Goal: Transaction & Acquisition: Purchase product/service

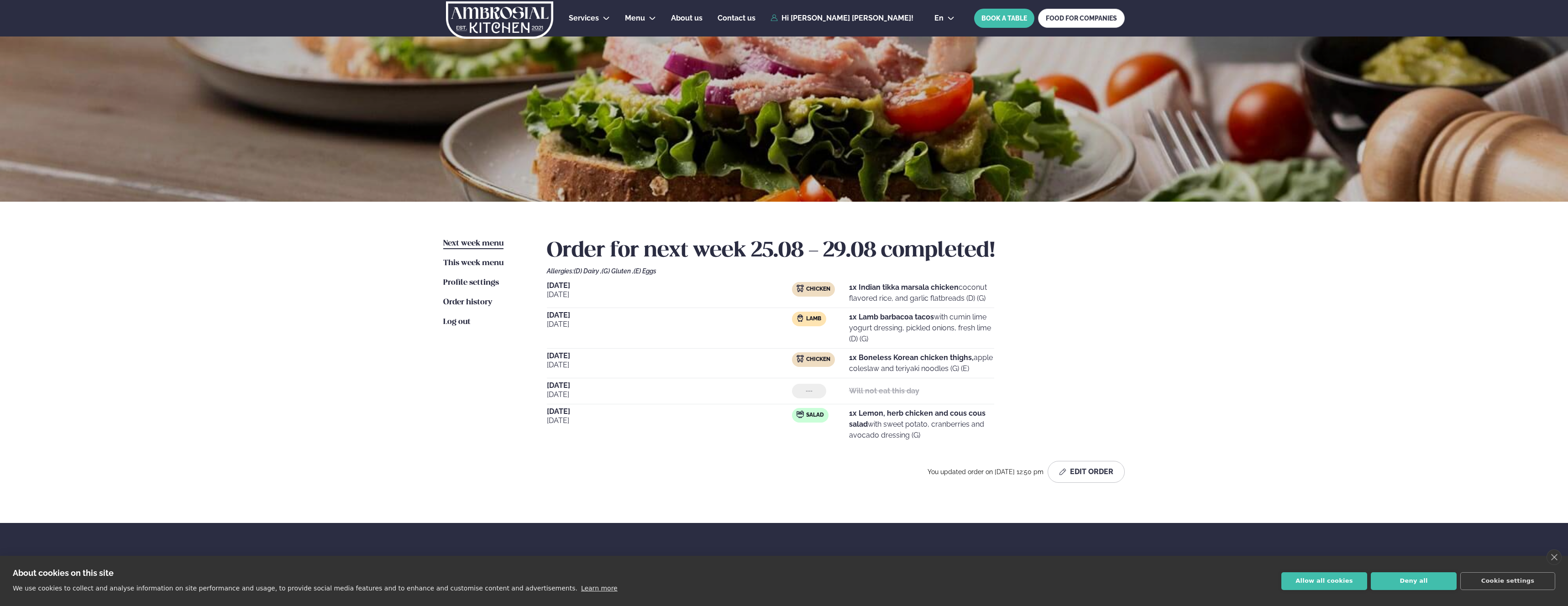
scroll to position [29, 0]
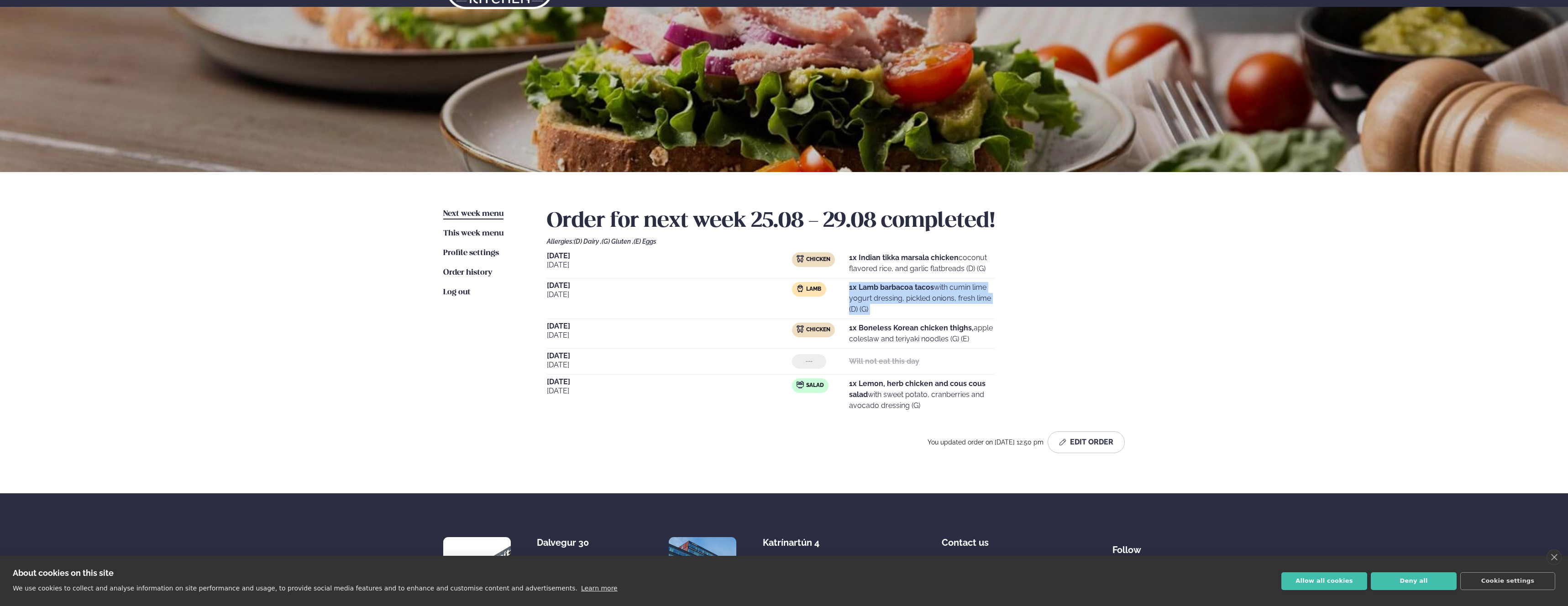
click at [938, 296] on p "1x Lamb barbacoa tacos with cumin lime yogurt dressing, pickled onions, fresh l…" at bounding box center [921, 298] width 146 height 33
click at [914, 289] on strong "1x Lamb barbacoa tacos" at bounding box center [891, 287] width 85 height 8
drag, startPoint x: 880, startPoint y: 282, endPoint x: 941, endPoint y: 289, distance: 61.4
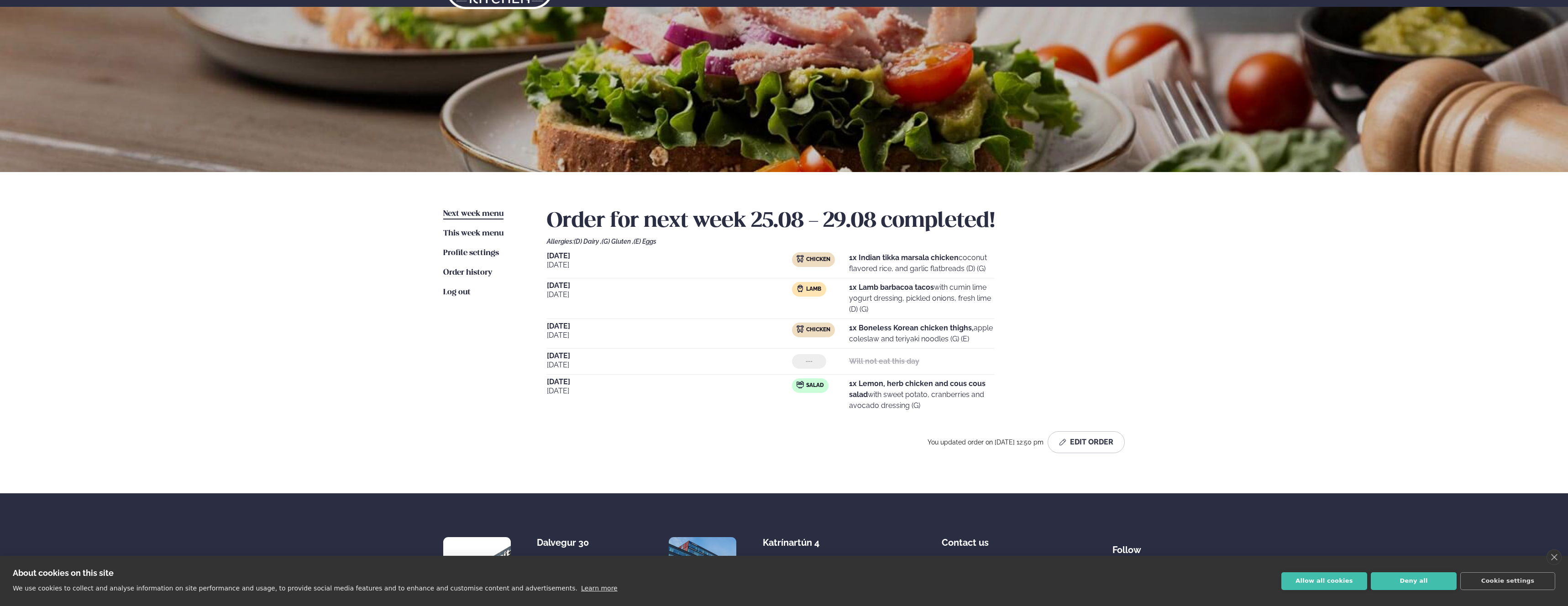
click at [941, 289] on p "1x Lamb barbacoa tacos with cumin lime yogurt dressing, pickled onions, fresh l…" at bounding box center [921, 298] width 146 height 33
click at [906, 287] on strong "1x Lamb barbacoa tacos" at bounding box center [891, 287] width 85 height 8
click at [904, 297] on p "1x Lamb barbacoa tacos with cumin lime yogurt dressing, pickled onions, fresh l…" at bounding box center [921, 298] width 146 height 33
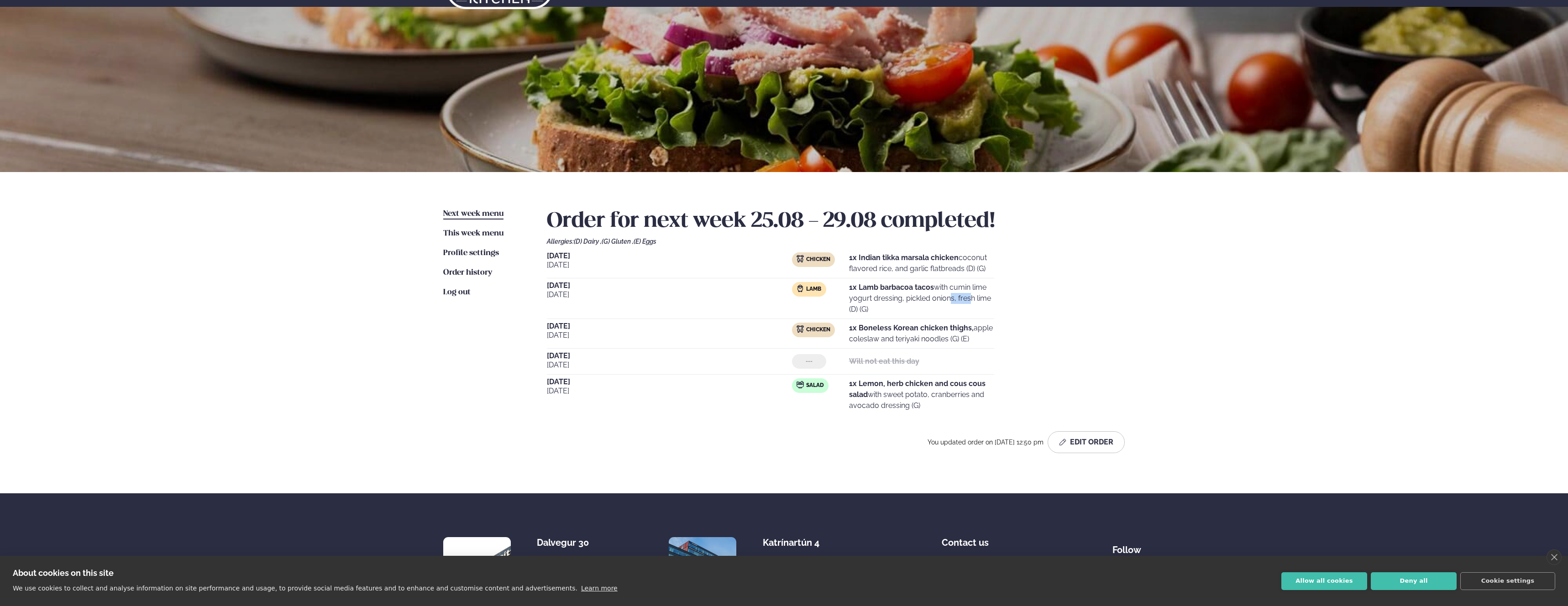
click at [904, 297] on p "1x Lamb barbacoa tacos with cumin lime yogurt dressing, pickled onions, fresh l…" at bounding box center [921, 298] width 146 height 33
click at [895, 299] on p "1x Lamb barbacoa tacos with cumin lime yogurt dressing, pickled onions, fresh l…" at bounding box center [921, 298] width 146 height 33
click at [885, 327] on strong "1x Boneless Korean chicken thighs," at bounding box center [911, 328] width 124 height 8
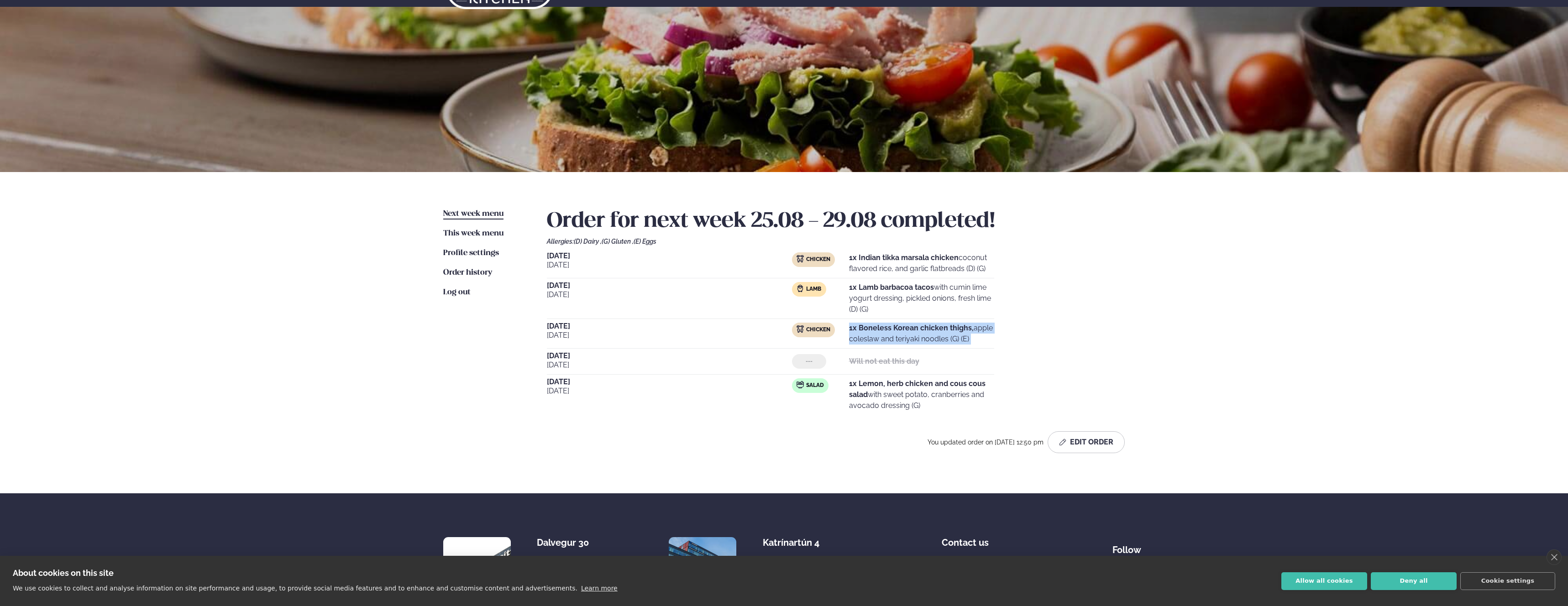
click at [885, 327] on strong "1x Boneless Korean chicken thighs," at bounding box center [911, 328] width 124 height 8
